Goal: Book appointment/travel/reservation

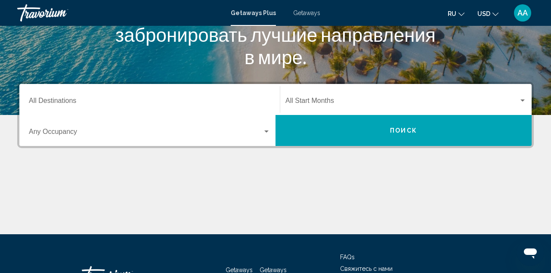
scroll to position [145, 0]
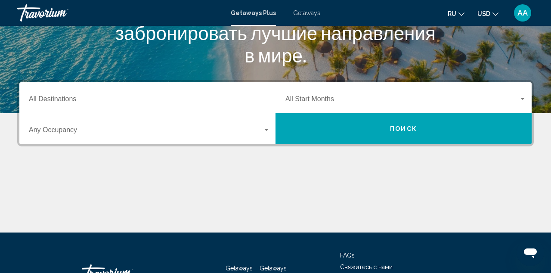
click at [315, 99] on span "Search widget" at bounding box center [401, 101] width 233 height 8
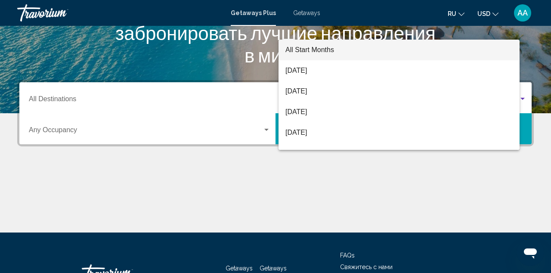
scroll to position [197, 0]
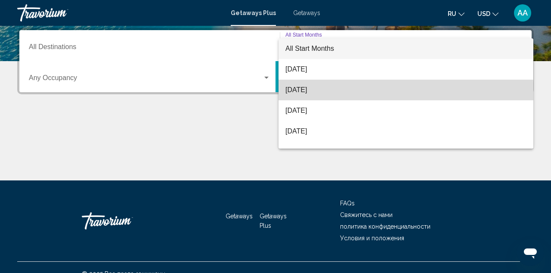
click at [317, 96] on span "[DATE]" at bounding box center [405, 90] width 241 height 21
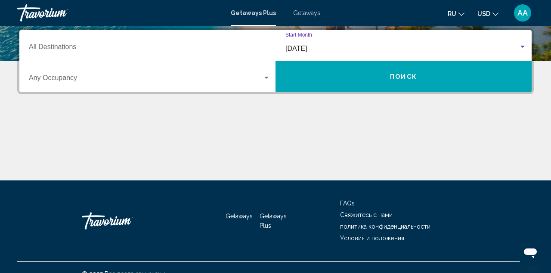
click at [316, 77] on button "Поиск" at bounding box center [404, 76] width 256 height 31
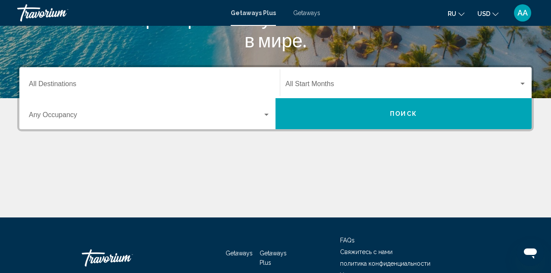
scroll to position [167, 0]
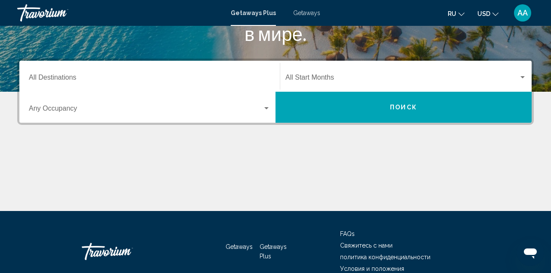
click at [224, 74] on div "Destination All Destinations" at bounding box center [150, 76] width 242 height 27
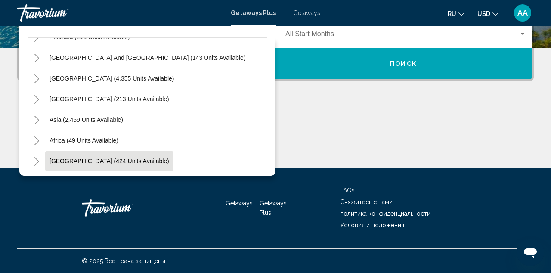
scroll to position [140, 0]
click at [98, 156] on button "Middle East (424 units available)" at bounding box center [109, 161] width 128 height 20
type input "**********"
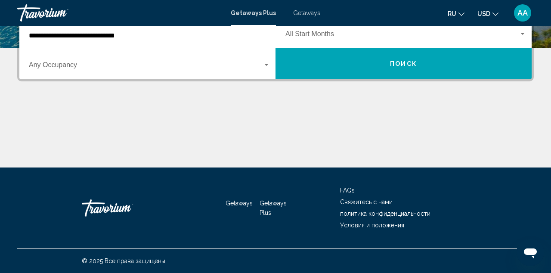
scroll to position [197, 0]
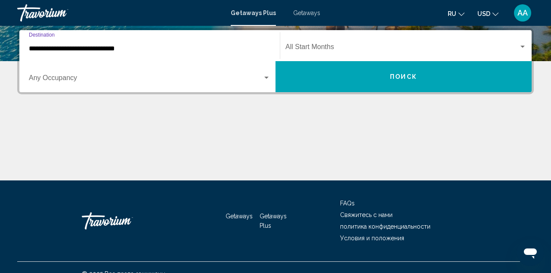
click at [140, 78] on span "Search widget" at bounding box center [146, 80] width 234 height 8
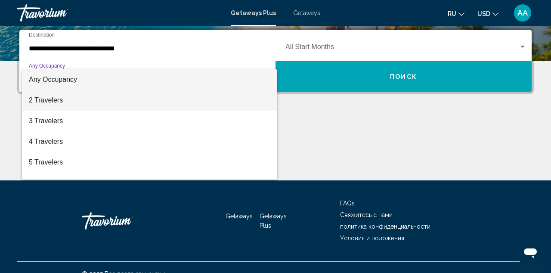
click at [110, 100] on span "2 Travelers" at bounding box center [150, 100] width 242 height 21
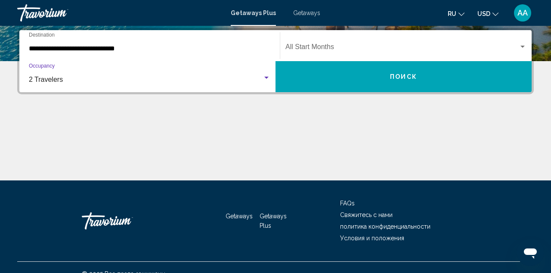
click at [320, 53] on div "Start Month All Start Months" at bounding box center [405, 45] width 241 height 27
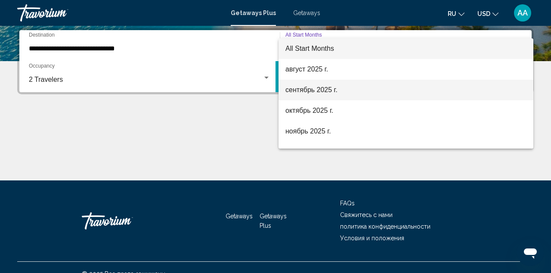
click at [316, 82] on span "[DATE]" at bounding box center [405, 90] width 241 height 21
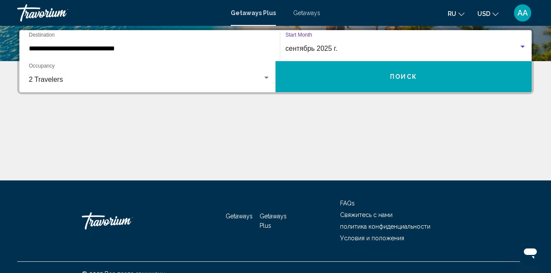
click at [339, 75] on button "Поиск" at bounding box center [404, 76] width 256 height 31
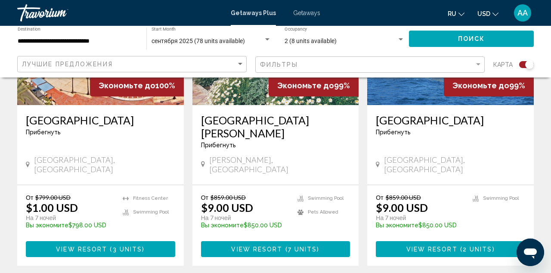
scroll to position [1339, 0]
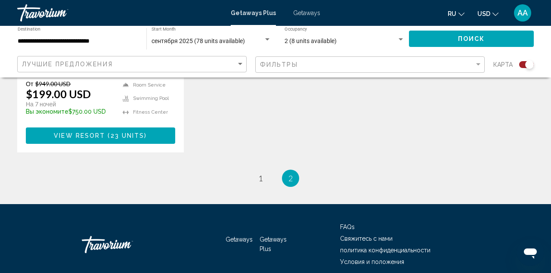
scroll to position [842, 0]
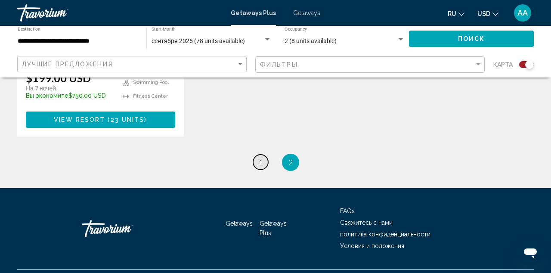
click at [261, 158] on span "1" at bounding box center [260, 162] width 4 height 9
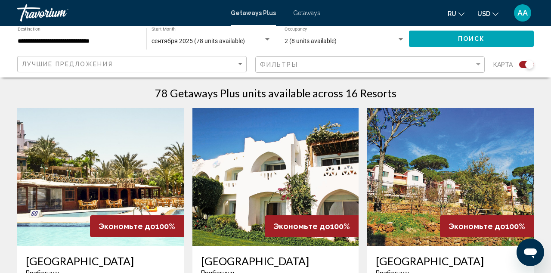
scroll to position [272, 0]
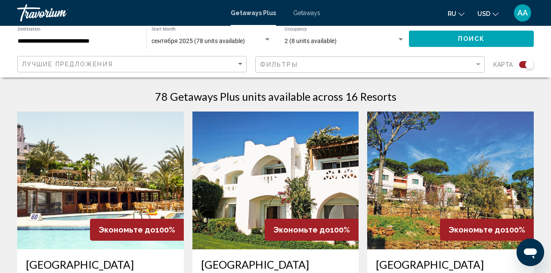
click at [118, 188] on img "Main content" at bounding box center [100, 181] width 167 height 138
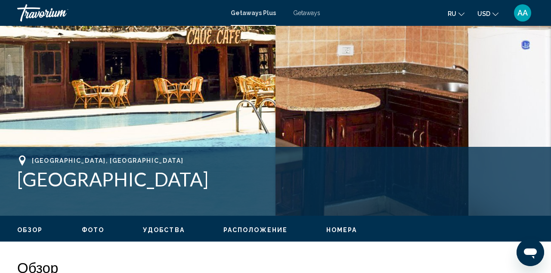
click at [97, 229] on span "Фото" at bounding box center [93, 229] width 22 height 7
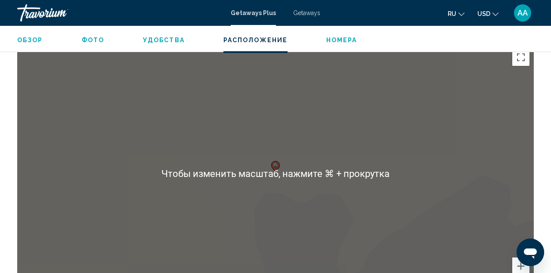
scroll to position [1225, 0]
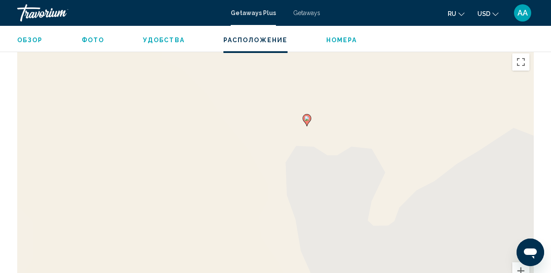
drag, startPoint x: 286, startPoint y: 158, endPoint x: 248, endPoint y: 87, distance: 80.3
click at [248, 87] on div "Чтобы активировать перетаскивание с помощью клавиатуры, нажмите Alt + Ввод. Пос…" at bounding box center [275, 178] width 517 height 258
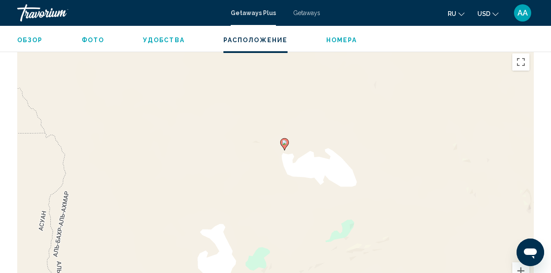
drag, startPoint x: 248, startPoint y: 87, endPoint x: 296, endPoint y: 146, distance: 75.5
click at [296, 146] on div "Чтобы активировать перетаскивание с помощью клавиатуры, нажмите Alt + Ввод. Пос…" at bounding box center [275, 178] width 517 height 258
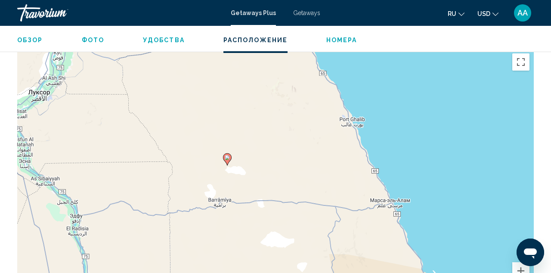
drag, startPoint x: 370, startPoint y: 131, endPoint x: 303, endPoint y: 144, distance: 68.4
click at [303, 144] on div "Чтобы активировать перетаскивание с помощью клавиатуры, нажмите Alt + Ввод. Пос…" at bounding box center [275, 178] width 517 height 258
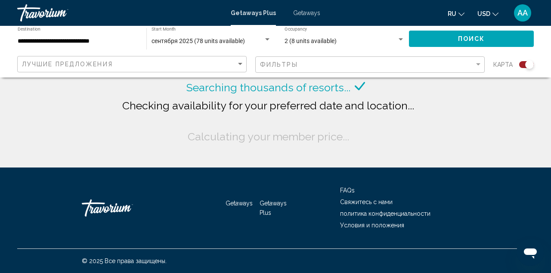
click at [107, 38] on input "**********" at bounding box center [78, 41] width 120 height 7
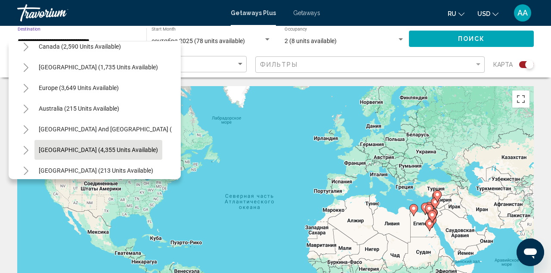
scroll to position [66, 0]
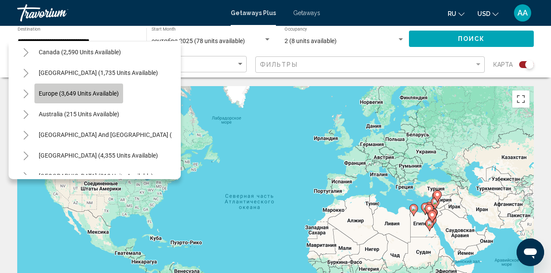
click at [87, 90] on span "Europe (3,649 units available)" at bounding box center [79, 93] width 80 height 7
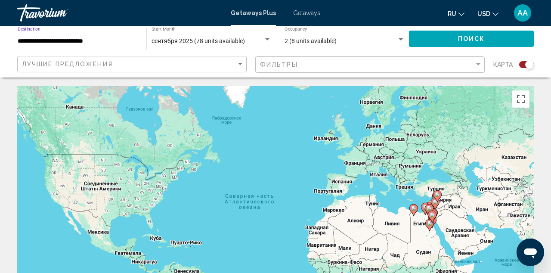
click at [79, 39] on input "**********" at bounding box center [78, 41] width 120 height 7
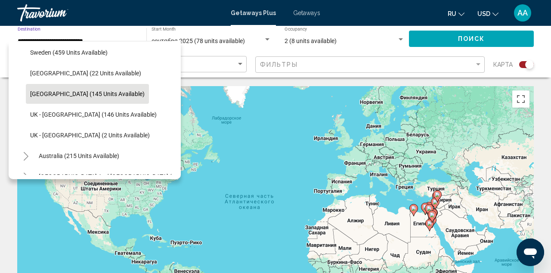
scroll to position [397, 0]
click at [64, 89] on button "Turkey (145 units available)" at bounding box center [87, 93] width 123 height 20
type input "**********"
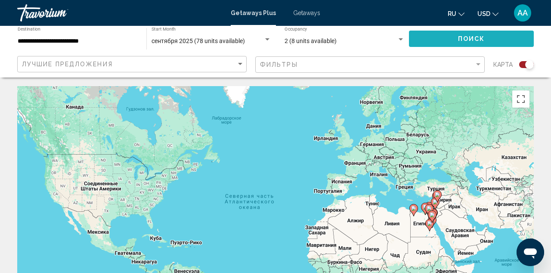
click at [445, 39] on button "Поиск" at bounding box center [471, 39] width 125 height 16
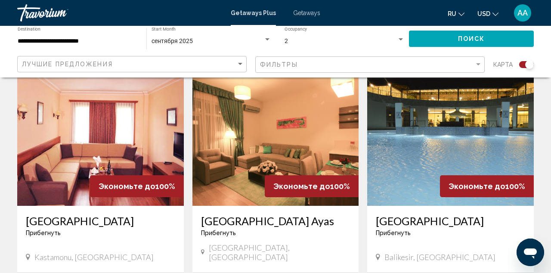
scroll to position [314, 0]
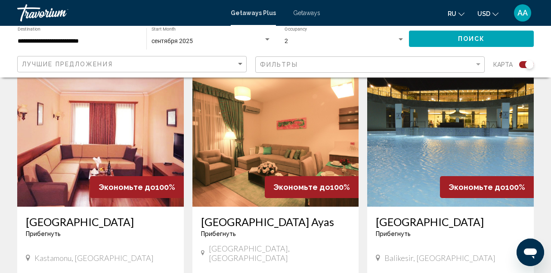
click at [306, 143] on img "Main content" at bounding box center [275, 138] width 167 height 138
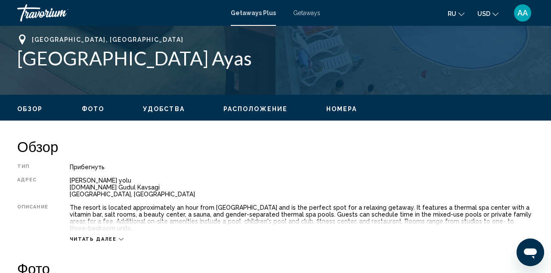
scroll to position [353, 0]
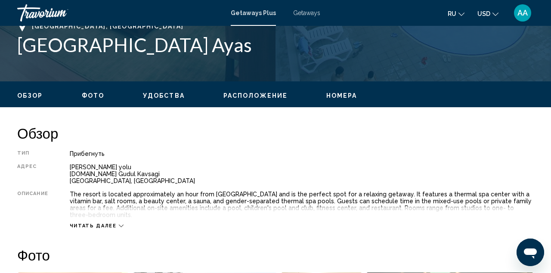
click at [97, 96] on span "Фото" at bounding box center [93, 95] width 22 height 7
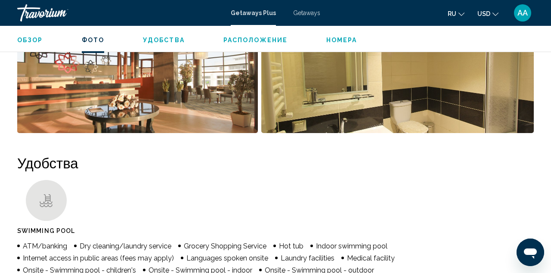
scroll to position [714, 0]
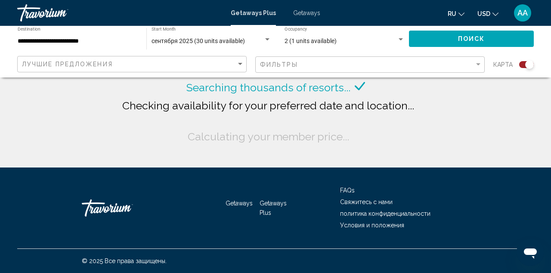
click at [203, 38] on mat-select "сентября 2025 (30 units available)" at bounding box center [212, 41] width 120 height 7
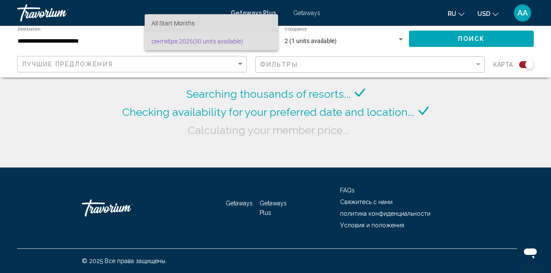
click at [210, 23] on span "All Start Months" at bounding box center [212, 23] width 120 height 18
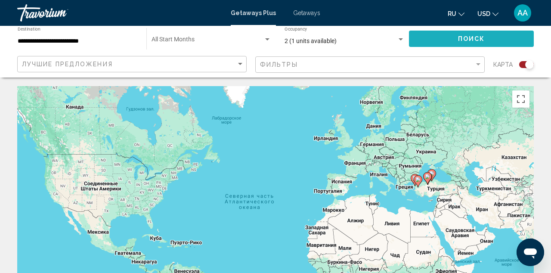
click at [467, 37] on span "Поиск" at bounding box center [471, 39] width 27 height 7
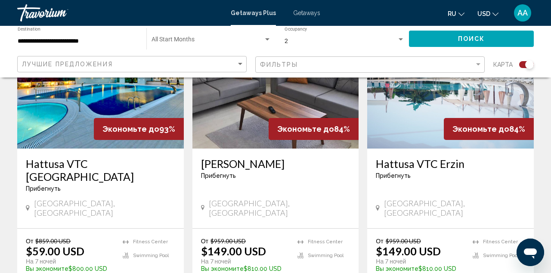
scroll to position [980, 0]
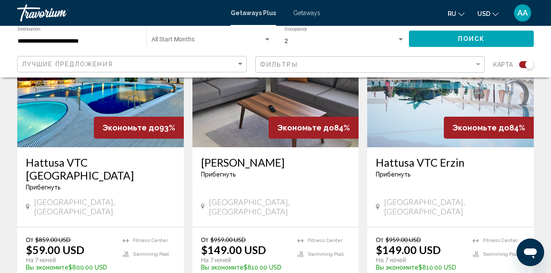
click at [383, 60] on div "Фильтры" at bounding box center [371, 65] width 222 height 16
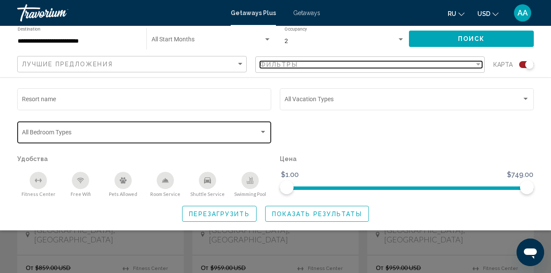
scroll to position [951, 0]
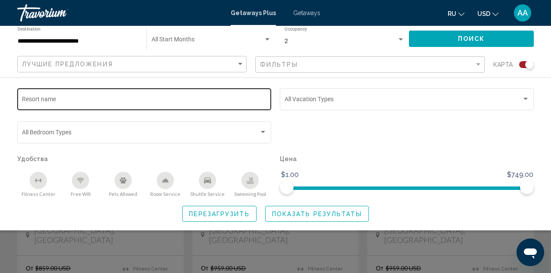
click at [252, 99] on input "Resort name" at bounding box center [144, 100] width 245 height 7
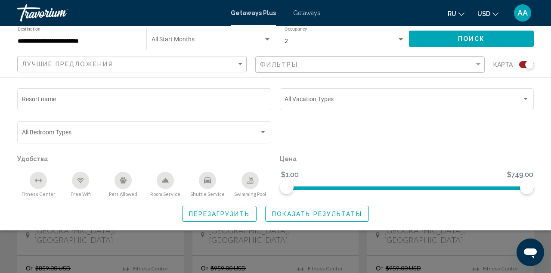
click at [323, 131] on div "Search widget" at bounding box center [407, 136] width 263 height 33
click at [245, 186] on div "Swimming Pool" at bounding box center [250, 180] width 17 height 17
click at [85, 186] on div "Free Wifi" at bounding box center [80, 180] width 17 height 17
click at [167, 182] on icon "Room Service" at bounding box center [165, 180] width 6 height 4
click at [37, 184] on icon "Fitness Center" at bounding box center [38, 180] width 7 height 7
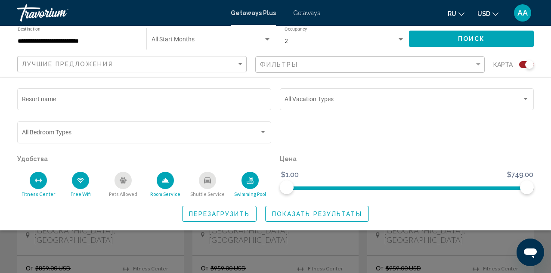
click at [300, 217] on span "Показать результаты" at bounding box center [317, 214] width 90 height 7
click at [486, 39] on button "Поиск" at bounding box center [471, 39] width 125 height 16
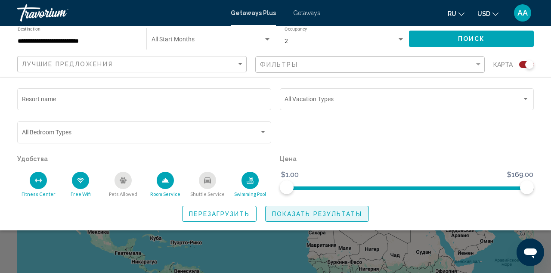
click at [293, 212] on button "Показать результаты" at bounding box center [317, 214] width 104 height 16
click at [271, 264] on div "Search widget" at bounding box center [275, 201] width 551 height 144
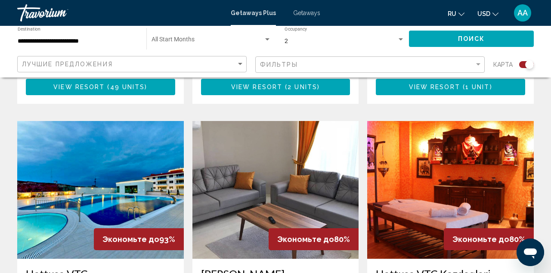
scroll to position [868, 0]
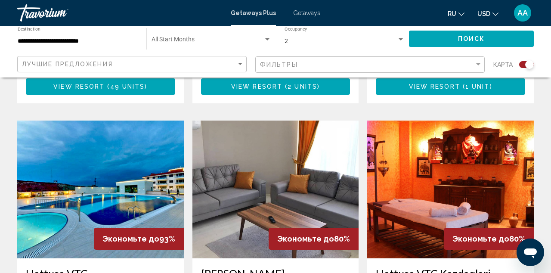
click at [131, 162] on img "Main content" at bounding box center [100, 190] width 167 height 138
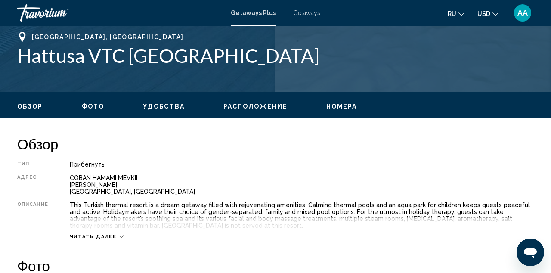
click at [97, 103] on span "Фото" at bounding box center [93, 106] width 22 height 7
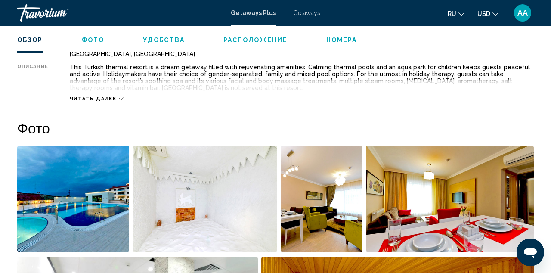
scroll to position [500, 0]
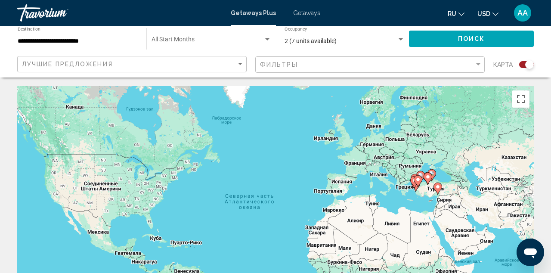
click at [86, 42] on input "**********" at bounding box center [78, 41] width 120 height 7
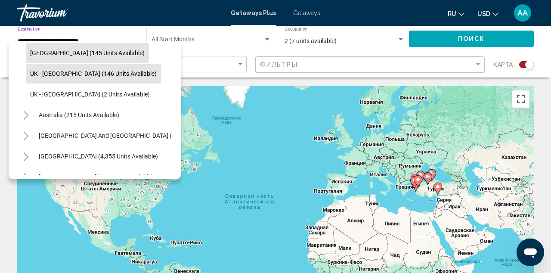
scroll to position [438, 0]
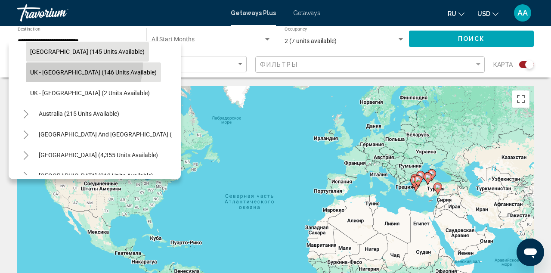
click at [83, 66] on button "UK - England (146 units available)" at bounding box center [93, 72] width 135 height 20
type input "**********"
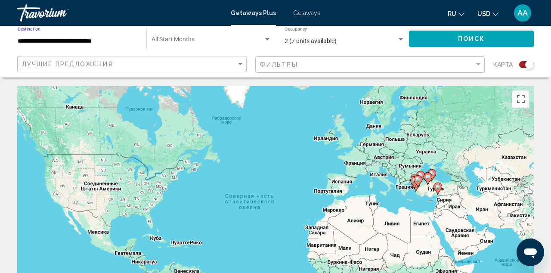
click at [445, 36] on button "Поиск" at bounding box center [471, 39] width 125 height 16
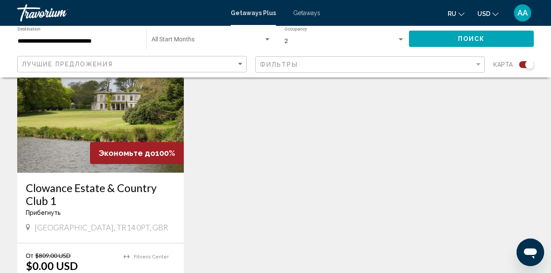
scroll to position [665, 0]
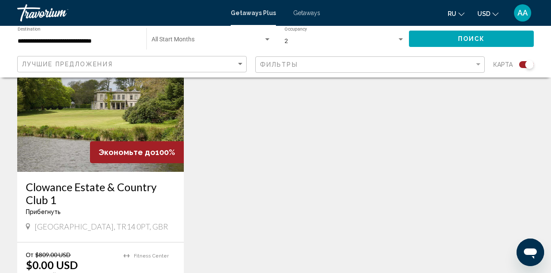
click at [140, 96] on img "Main content" at bounding box center [100, 103] width 167 height 138
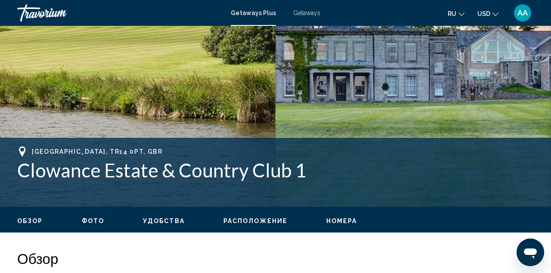
scroll to position [231, 0]
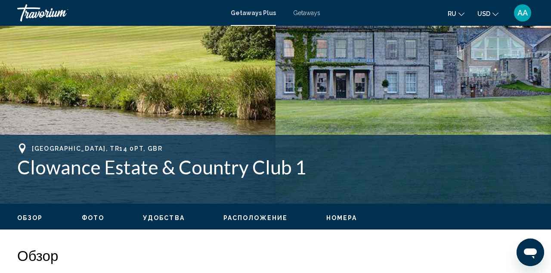
click at [94, 219] on span "Фото" at bounding box center [93, 217] width 22 height 7
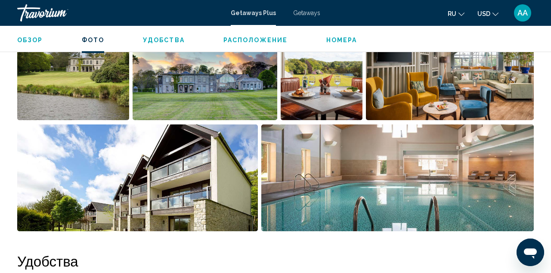
scroll to position [614, 0]
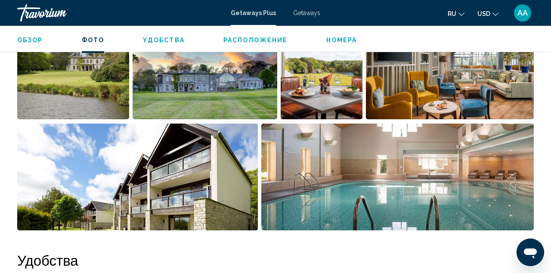
click at [261, 39] on span "Расположение" at bounding box center [255, 40] width 64 height 7
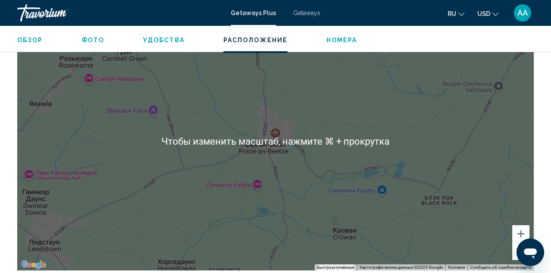
scroll to position [1285, 0]
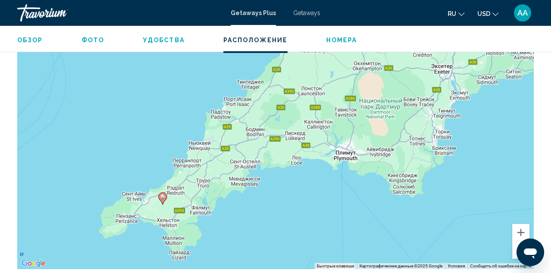
drag, startPoint x: 345, startPoint y: 149, endPoint x: 184, endPoint y: 198, distance: 167.9
click at [184, 198] on div "Чтобы активировать перетаскивание с помощью клавиатуры, нажмите Alt + Ввод. Пос…" at bounding box center [275, 140] width 517 height 258
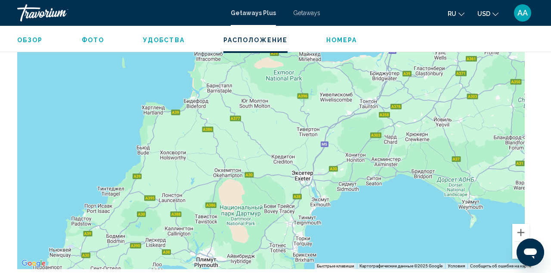
drag, startPoint x: 315, startPoint y: 163, endPoint x: 174, endPoint y: 269, distance: 176.2
click at [174, 269] on div "Обзор Тип Прибегнуть Все включено Нет «все включено» Адрес Praze-An-Beeble Camb…" at bounding box center [275, 13] width 525 height 1639
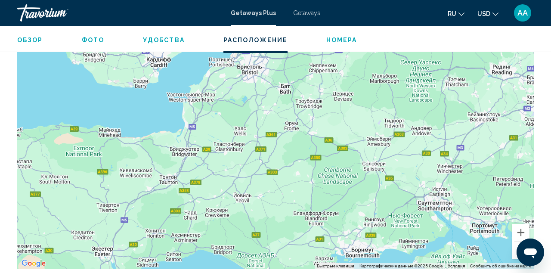
drag, startPoint x: 427, startPoint y: 153, endPoint x: 226, endPoint y: 230, distance: 215.7
click at [226, 230] on div "Чтобы активировать перетаскивание с помощью клавиатуры, нажмите Alt + Ввод. Пос…" at bounding box center [275, 140] width 517 height 258
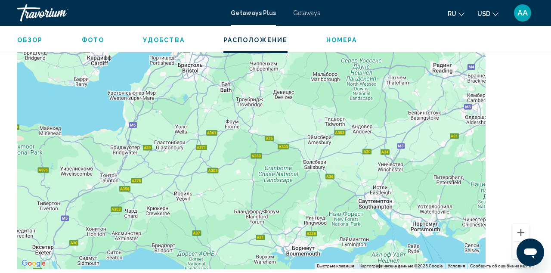
drag, startPoint x: 457, startPoint y: 175, endPoint x: 175, endPoint y: 183, distance: 282.1
click at [175, 183] on div "Main content" at bounding box center [275, 140] width 517 height 258
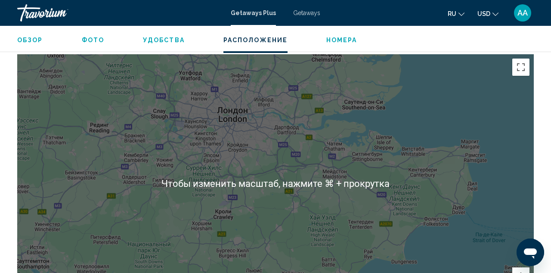
scroll to position [1229, 0]
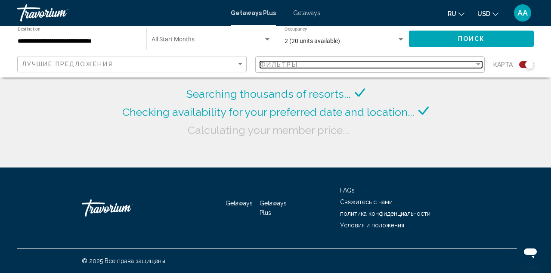
click at [342, 62] on div "Фильтры" at bounding box center [367, 64] width 214 height 7
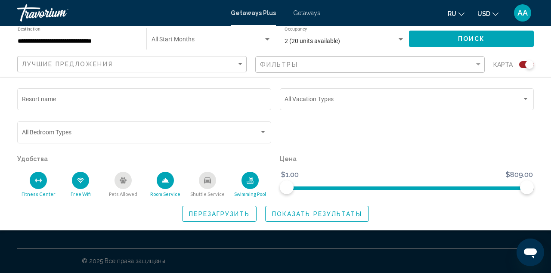
click at [251, 183] on icon "Swimming Pool" at bounding box center [250, 182] width 7 height 2
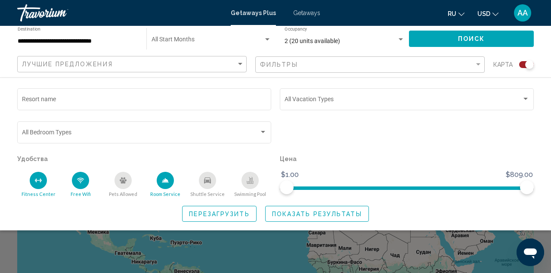
click at [171, 190] on button "Room Service" at bounding box center [165, 184] width 42 height 26
click at [81, 184] on icon "Free Wifi" at bounding box center [80, 180] width 7 height 7
click at [35, 186] on div "Fitness Center" at bounding box center [38, 180] width 17 height 17
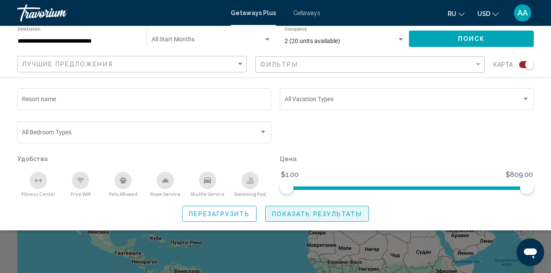
click at [293, 214] on button "Показать результаты" at bounding box center [317, 214] width 104 height 16
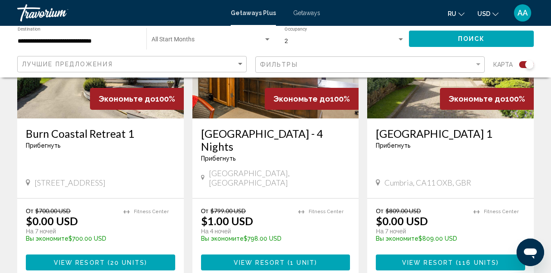
scroll to position [403, 0]
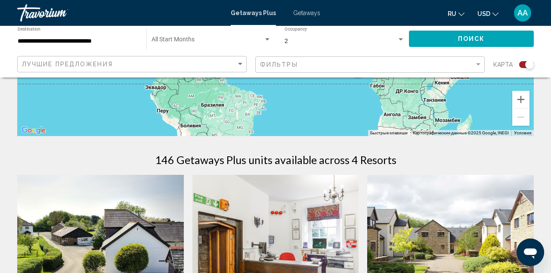
click at [487, 38] on button "Поиск" at bounding box center [471, 39] width 125 height 16
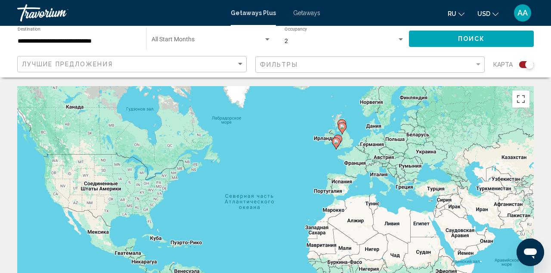
scroll to position [0, 0]
click at [310, 15] on span "Getaways" at bounding box center [306, 12] width 27 height 7
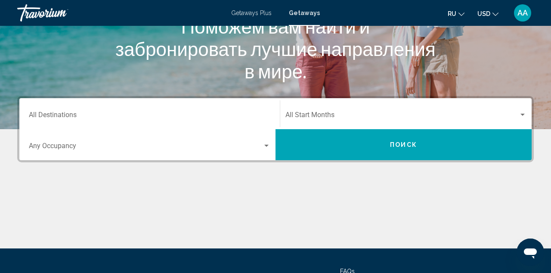
click at [225, 112] on div "Destination All Destinations" at bounding box center [150, 113] width 242 height 27
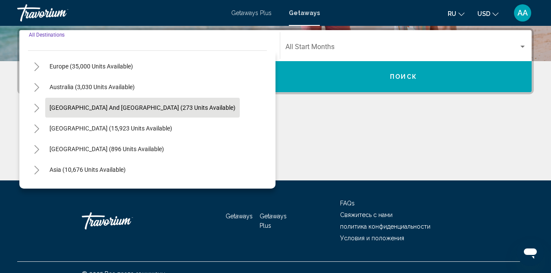
scroll to position [103, 0]
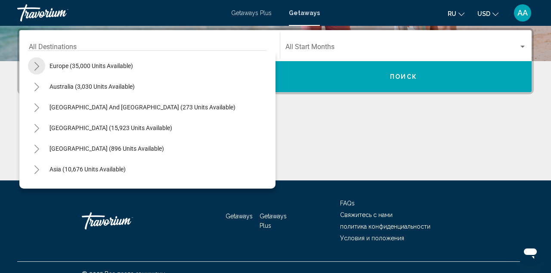
click at [37, 65] on icon "Toggle Europe (35,000 units available)" at bounding box center [37, 66] width 6 height 9
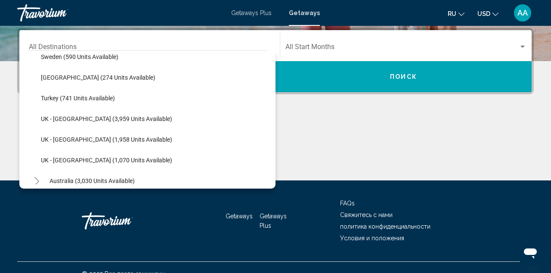
scroll to position [506, 0]
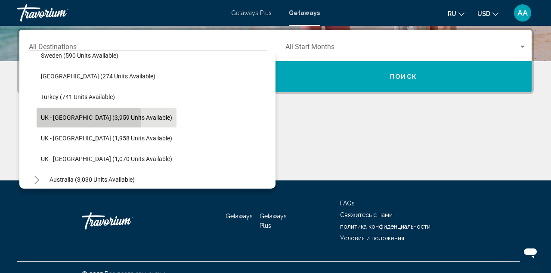
click at [47, 120] on span "UK - England (3,959 units available)" at bounding box center [106, 117] width 131 height 7
type input "**********"
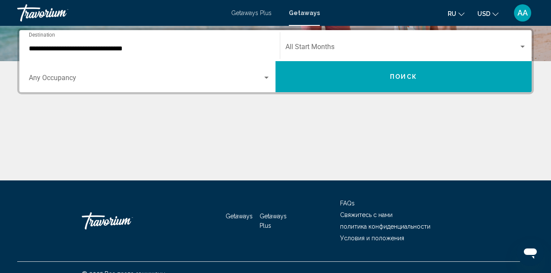
click at [224, 74] on div "Occupancy Any Occupancy" at bounding box center [150, 76] width 242 height 27
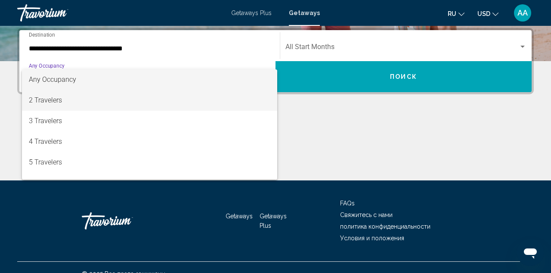
click at [161, 103] on span "2 Travelers" at bounding box center [150, 100] width 242 height 21
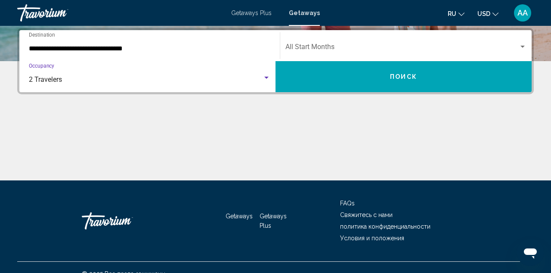
click at [345, 80] on button "Поиск" at bounding box center [404, 76] width 256 height 31
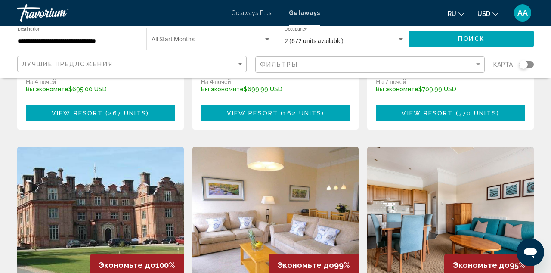
scroll to position [916, 0]
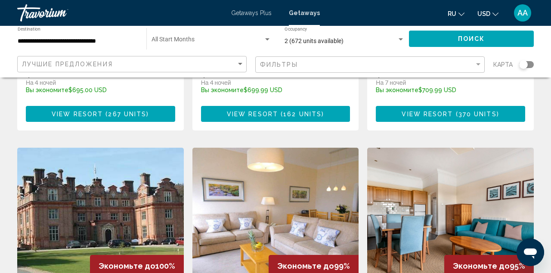
click at [122, 148] on img "Main content" at bounding box center [100, 217] width 167 height 138
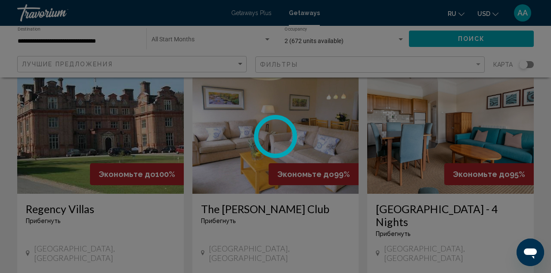
scroll to position [1010, 0]
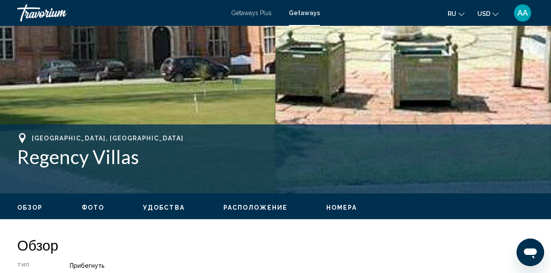
scroll to position [243, 0]
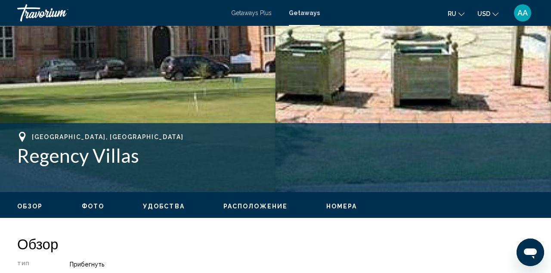
click at [95, 202] on button "Фото" at bounding box center [93, 206] width 22 height 8
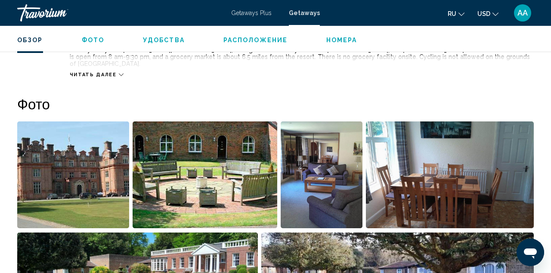
scroll to position [510, 0]
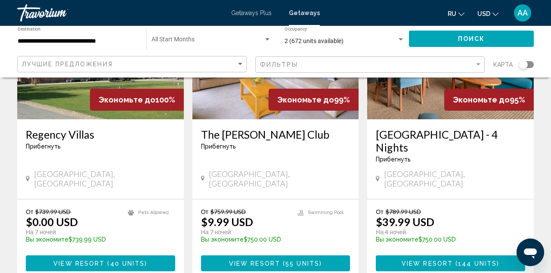
scroll to position [1098, 0]
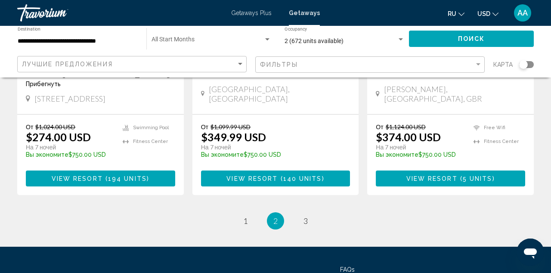
scroll to position [1131, 0]
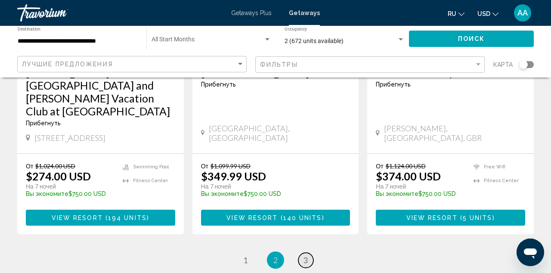
click at [305, 255] on span "3" at bounding box center [306, 259] width 4 height 9
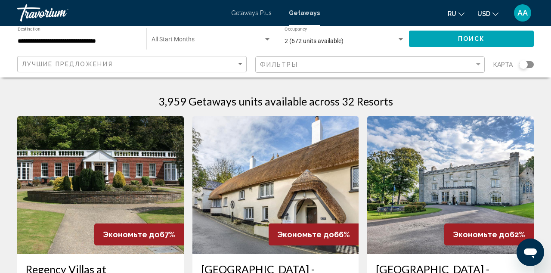
click at [106, 40] on input "**********" at bounding box center [78, 41] width 120 height 7
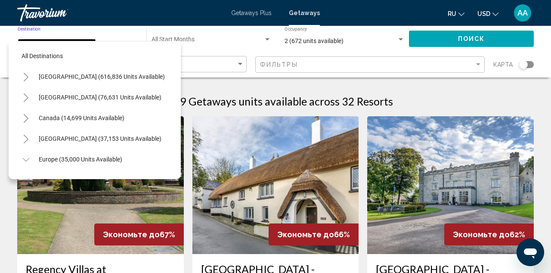
scroll to position [506, 0]
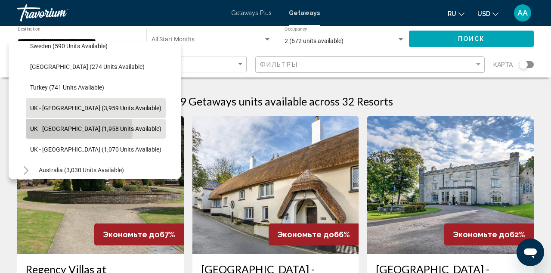
click at [48, 130] on span "UK - Scotland (1,958 units available)" at bounding box center [95, 128] width 131 height 7
type input "**********"
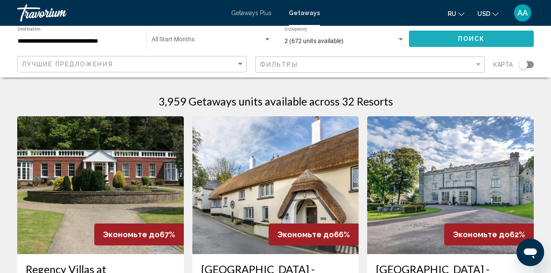
click at [432, 31] on button "Поиск" at bounding box center [471, 39] width 125 height 16
